Goal: Information Seeking & Learning: Learn about a topic

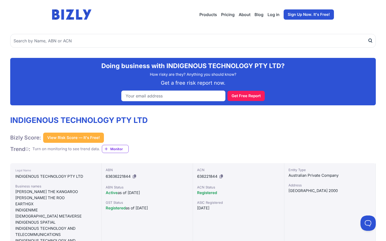
scroll to position [20, 0]
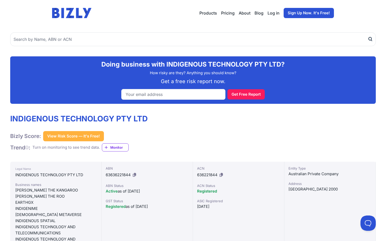
click at [87, 136] on button "View Risk Score — It's Free!" at bounding box center [73, 136] width 61 height 10
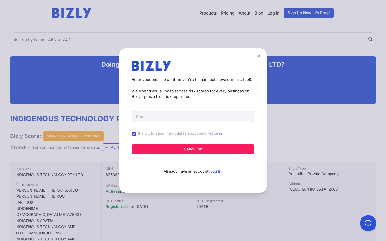
click at [259, 57] on icon at bounding box center [258, 56] width 3 height 3
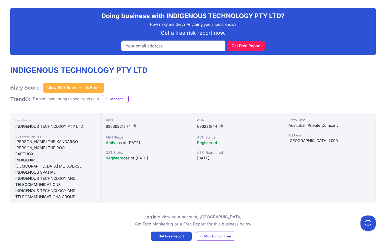
scroll to position [127, 0]
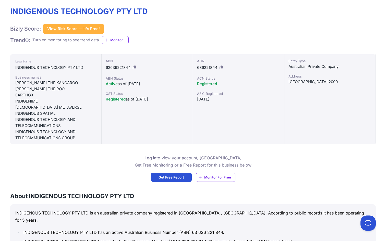
click at [21, 83] on div "[PERSON_NAME] THE KANGAROO" at bounding box center [55, 83] width 81 height 6
drag, startPoint x: 21, startPoint y: 83, endPoint x: 53, endPoint y: 83, distance: 31.6
click at [53, 83] on div "[PERSON_NAME] THE KANGAROO" at bounding box center [55, 83] width 81 height 6
click at [53, 114] on div "INDIGENOUS SPATIAL" at bounding box center [55, 113] width 81 height 6
drag, startPoint x: 53, startPoint y: 114, endPoint x: 25, endPoint y: 114, distance: 27.8
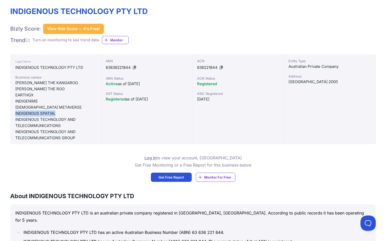
click at [25, 114] on div "INDIGENOUS SPATIAL" at bounding box center [55, 113] width 81 height 6
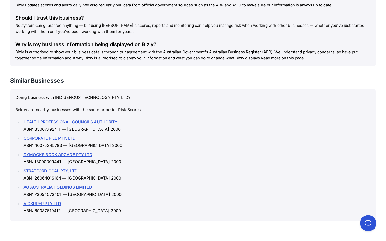
scroll to position [661, 0]
